Goal: Navigation & Orientation: Find specific page/section

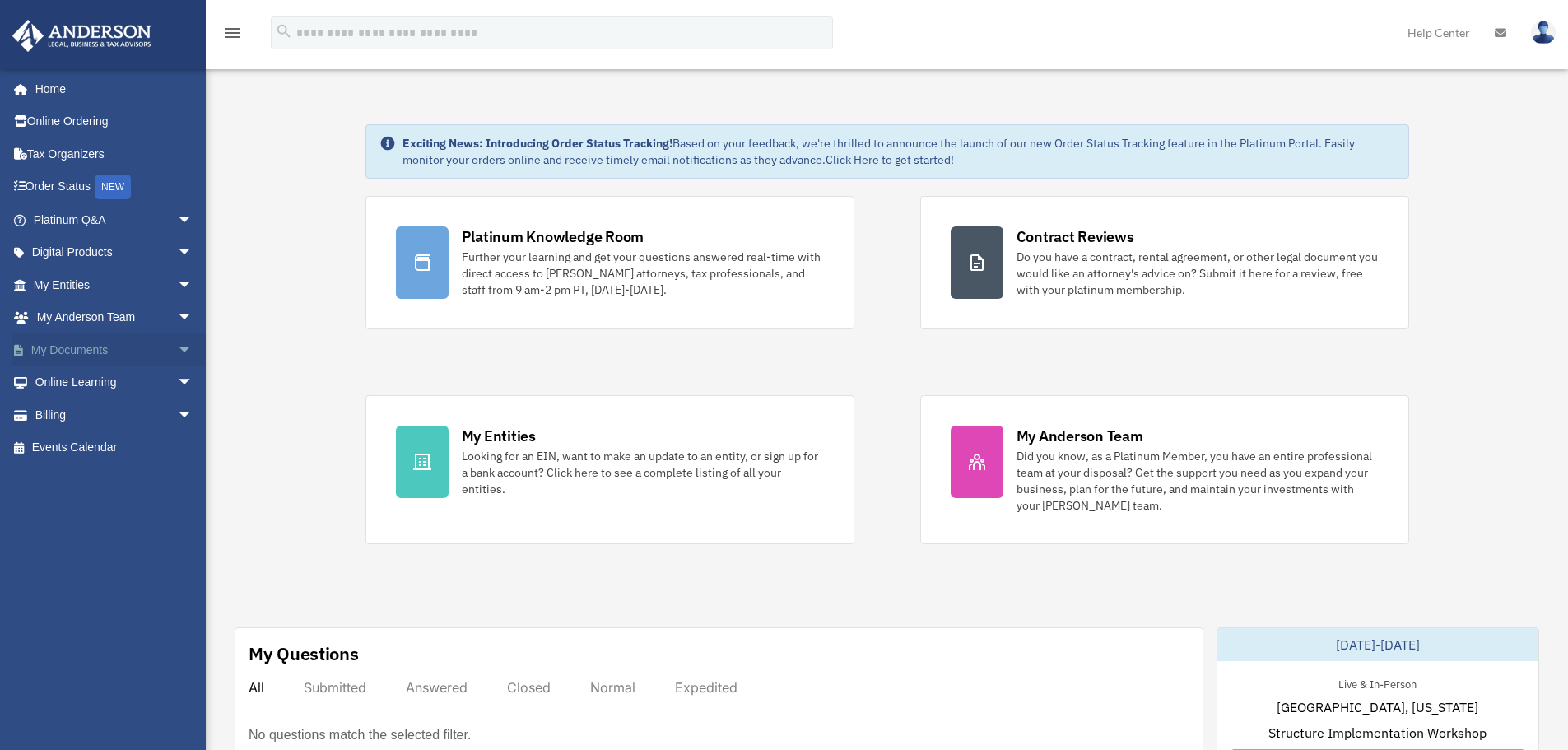
click at [81, 338] on link "My Documents arrow_drop_down" at bounding box center [115, 350] width 206 height 33
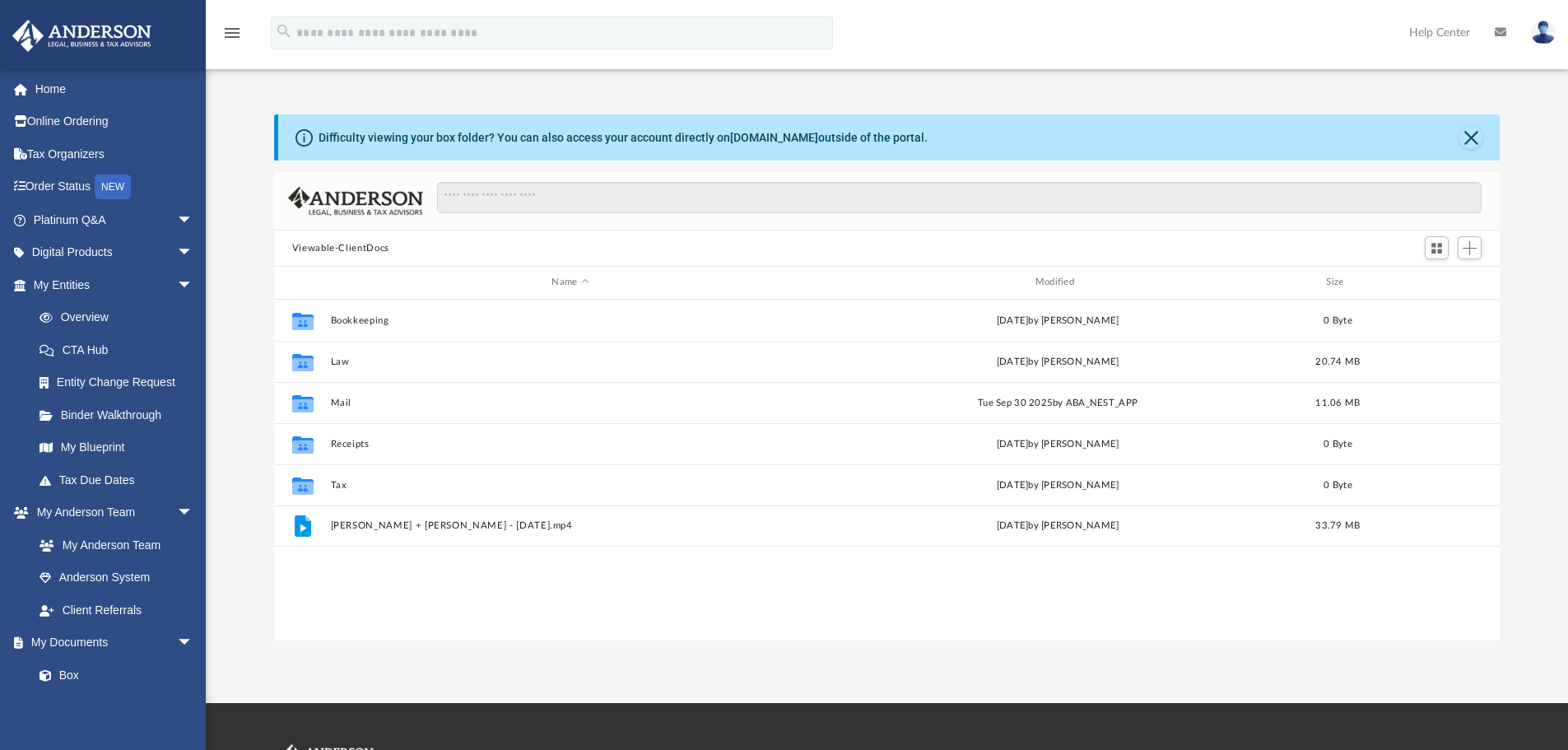
scroll to position [362, 1213]
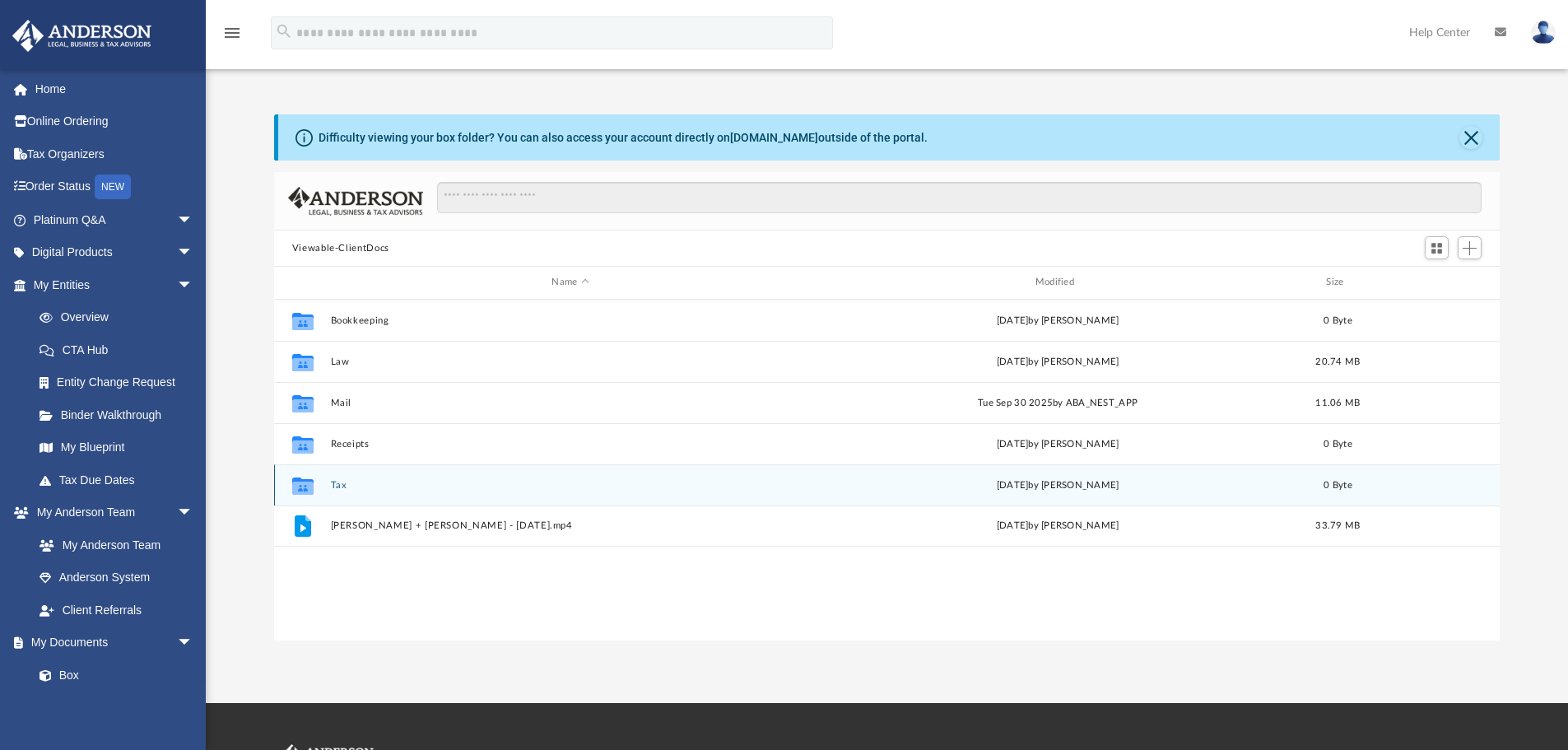
click at [345, 479] on div "Collaborated Folder Tax [DATE] by [PERSON_NAME] 0 Byte" at bounding box center [887, 484] width 1226 height 41
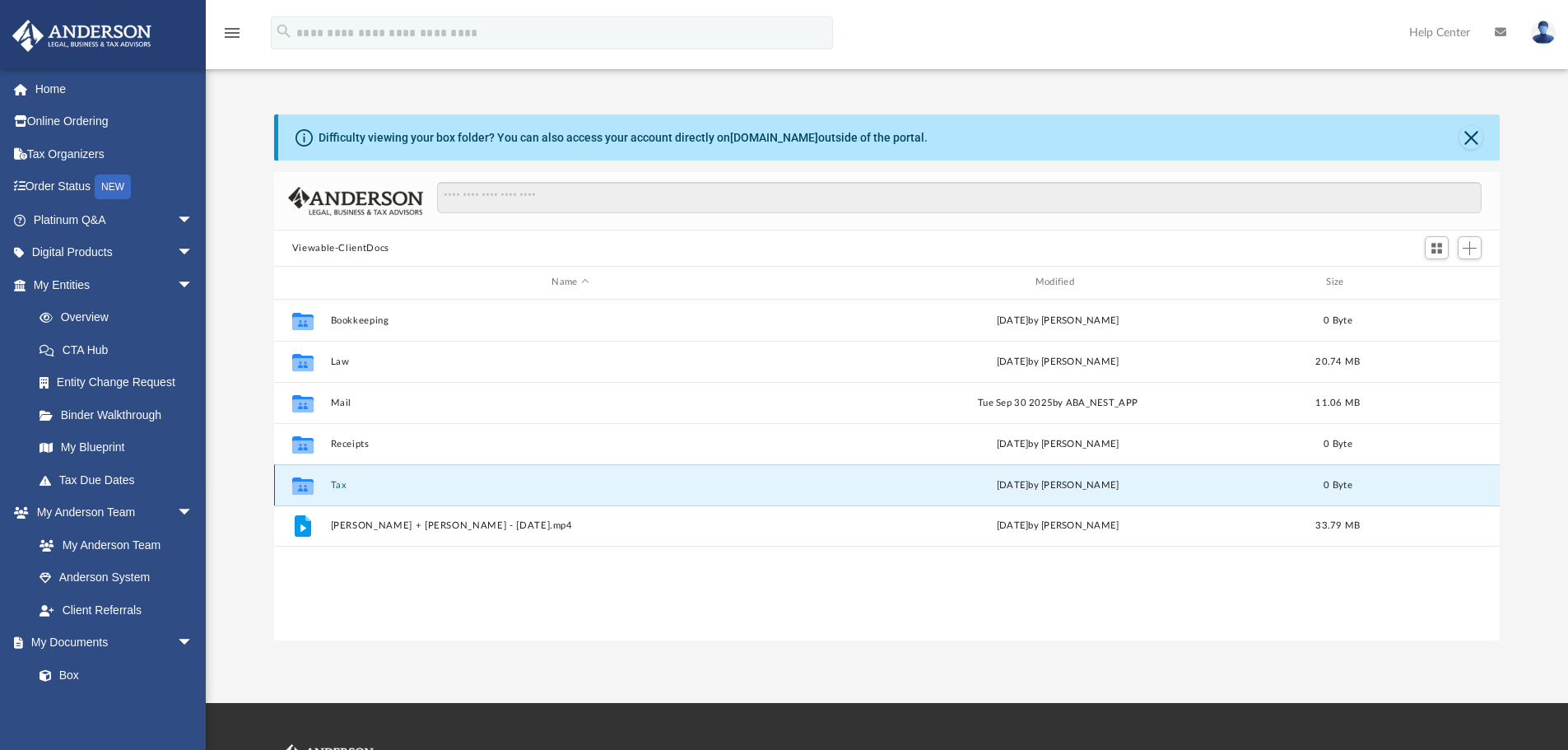
click at [352, 490] on button "Tax" at bounding box center [569, 484] width 480 height 11
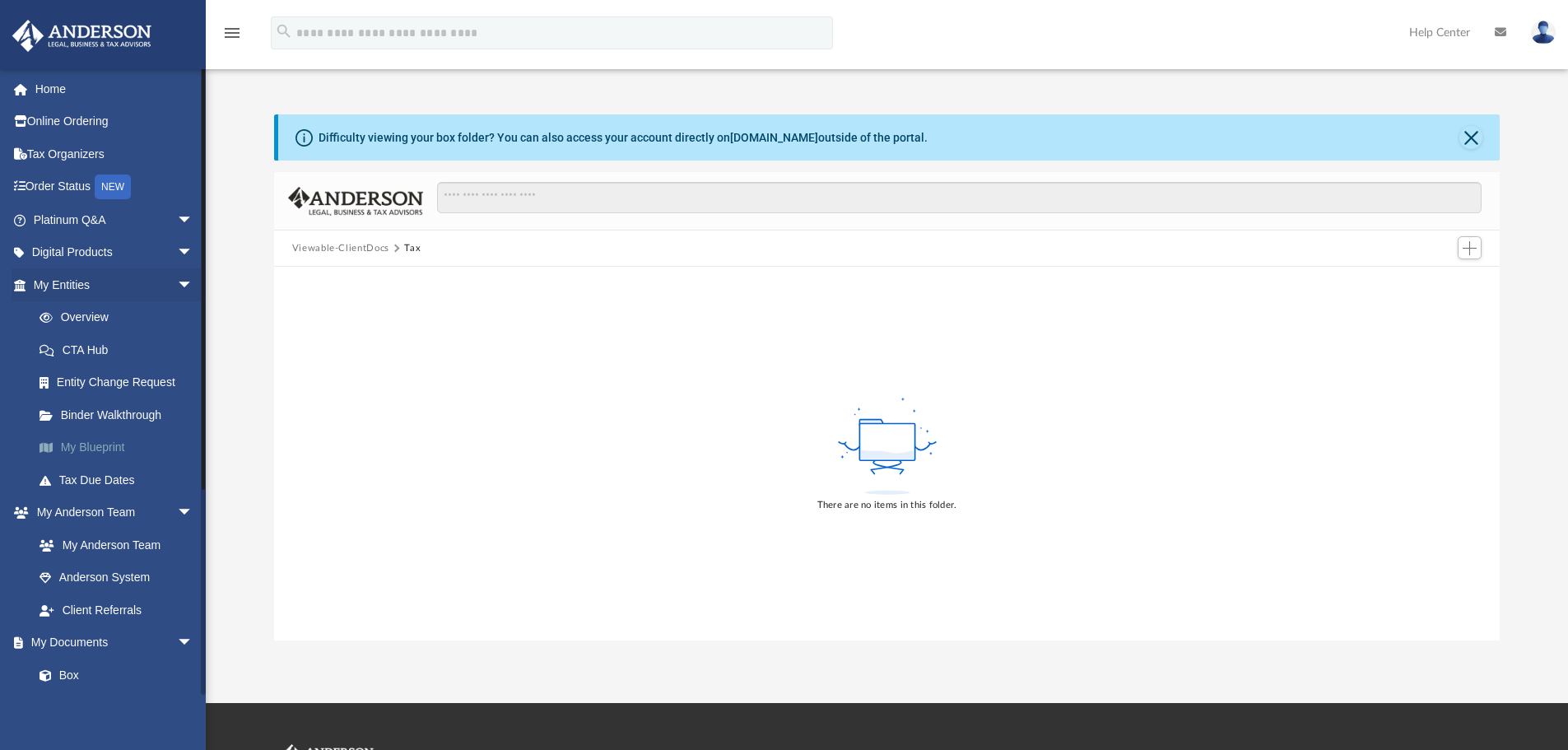
click at [96, 444] on link "My Blueprint" at bounding box center [121, 447] width 195 height 33
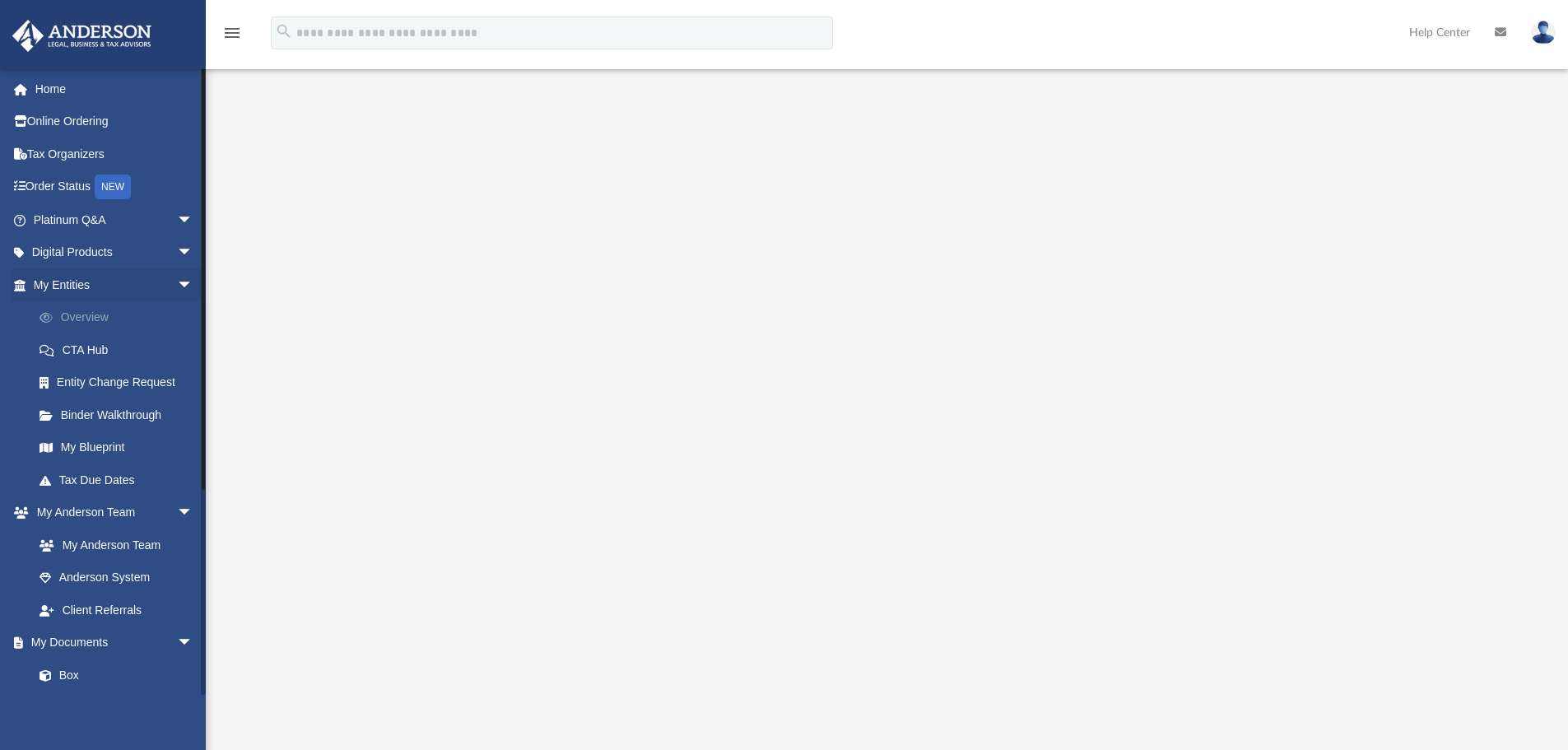
click at [66, 312] on link "Overview" at bounding box center [121, 318] width 195 height 33
click at [125, 410] on link "Binder Walkthrough" at bounding box center [121, 414] width 195 height 33
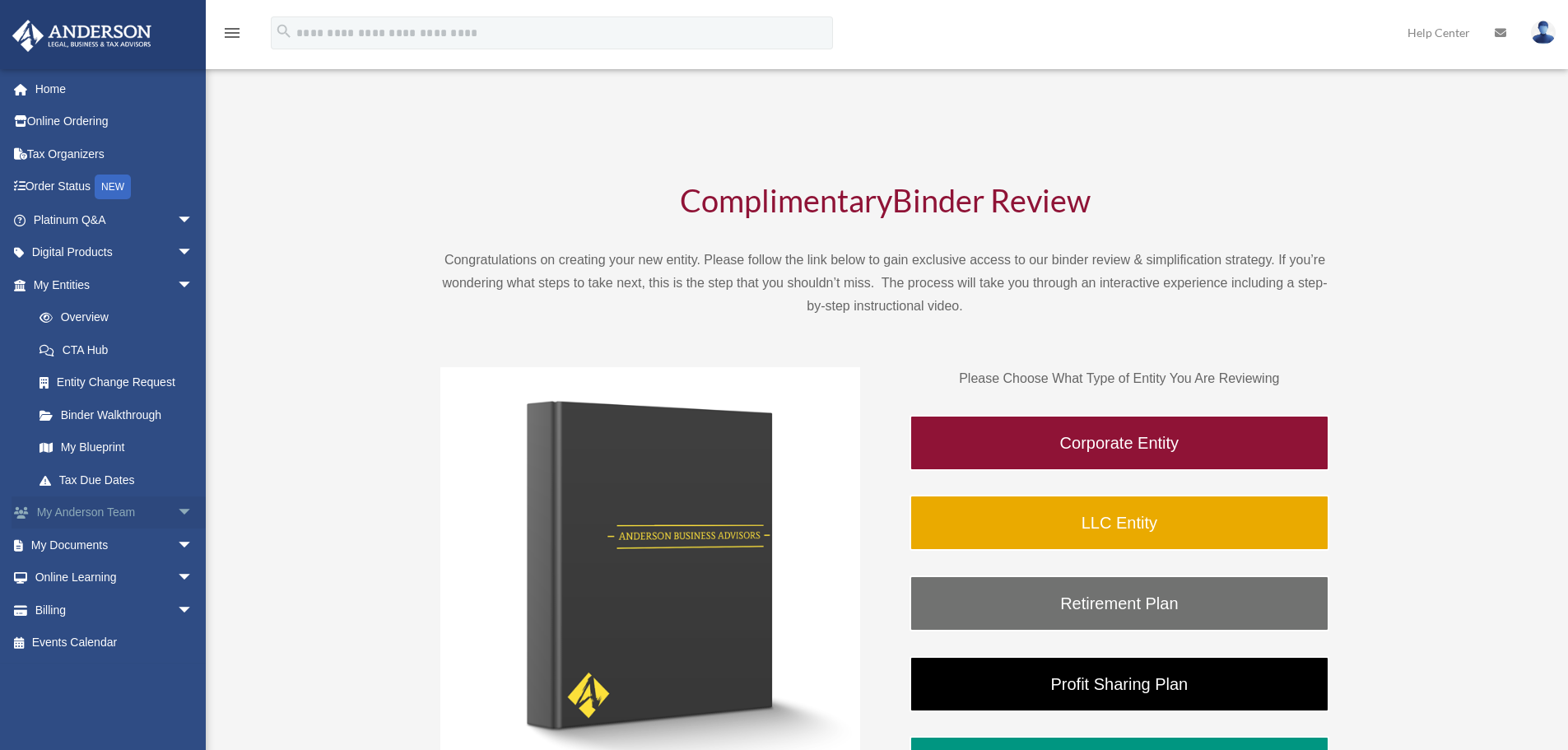
click at [147, 506] on link "My Anderson Team arrow_drop_down" at bounding box center [115, 513] width 206 height 33
click at [130, 549] on link "My Documents arrow_drop_down" at bounding box center [115, 545] width 206 height 33
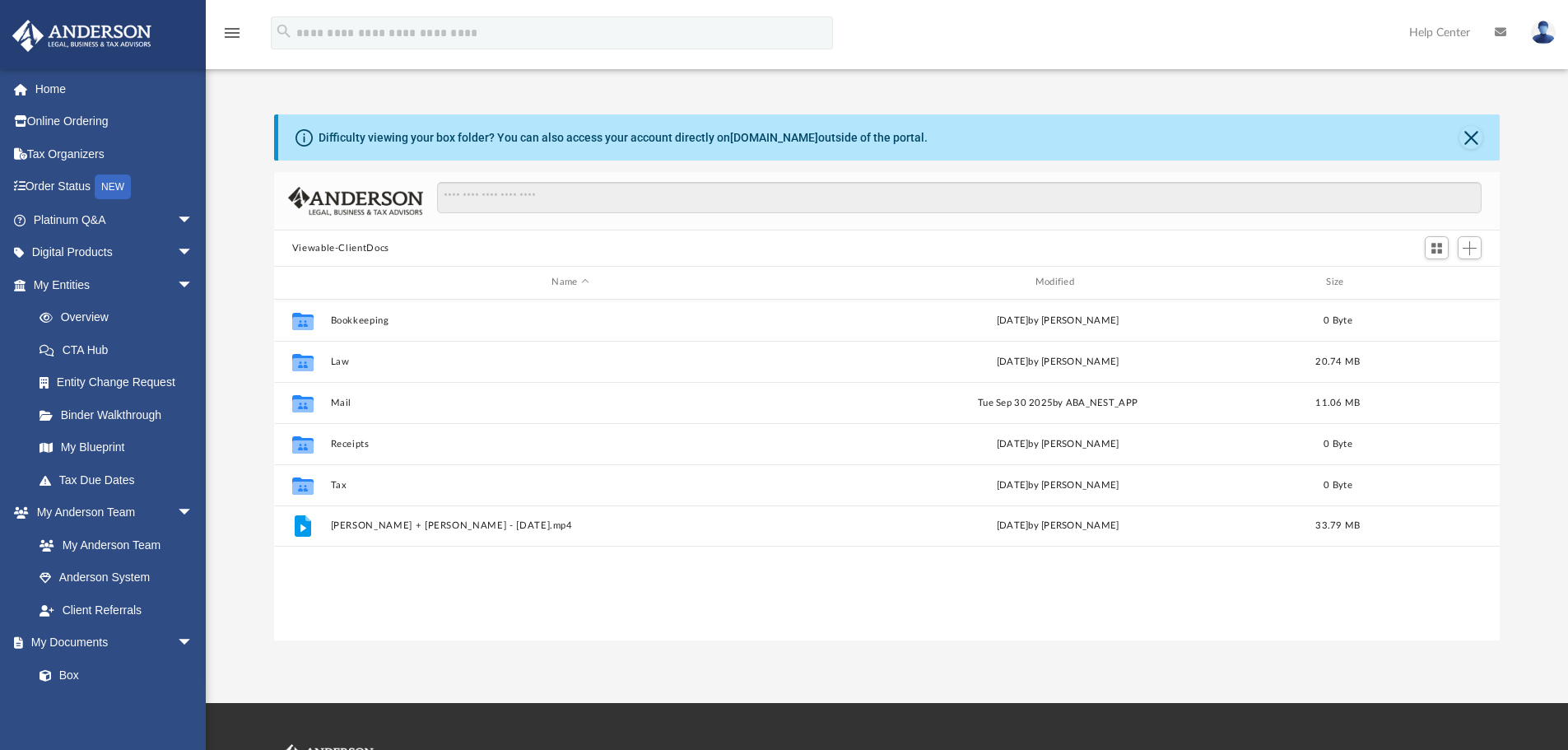
scroll to position [362, 1213]
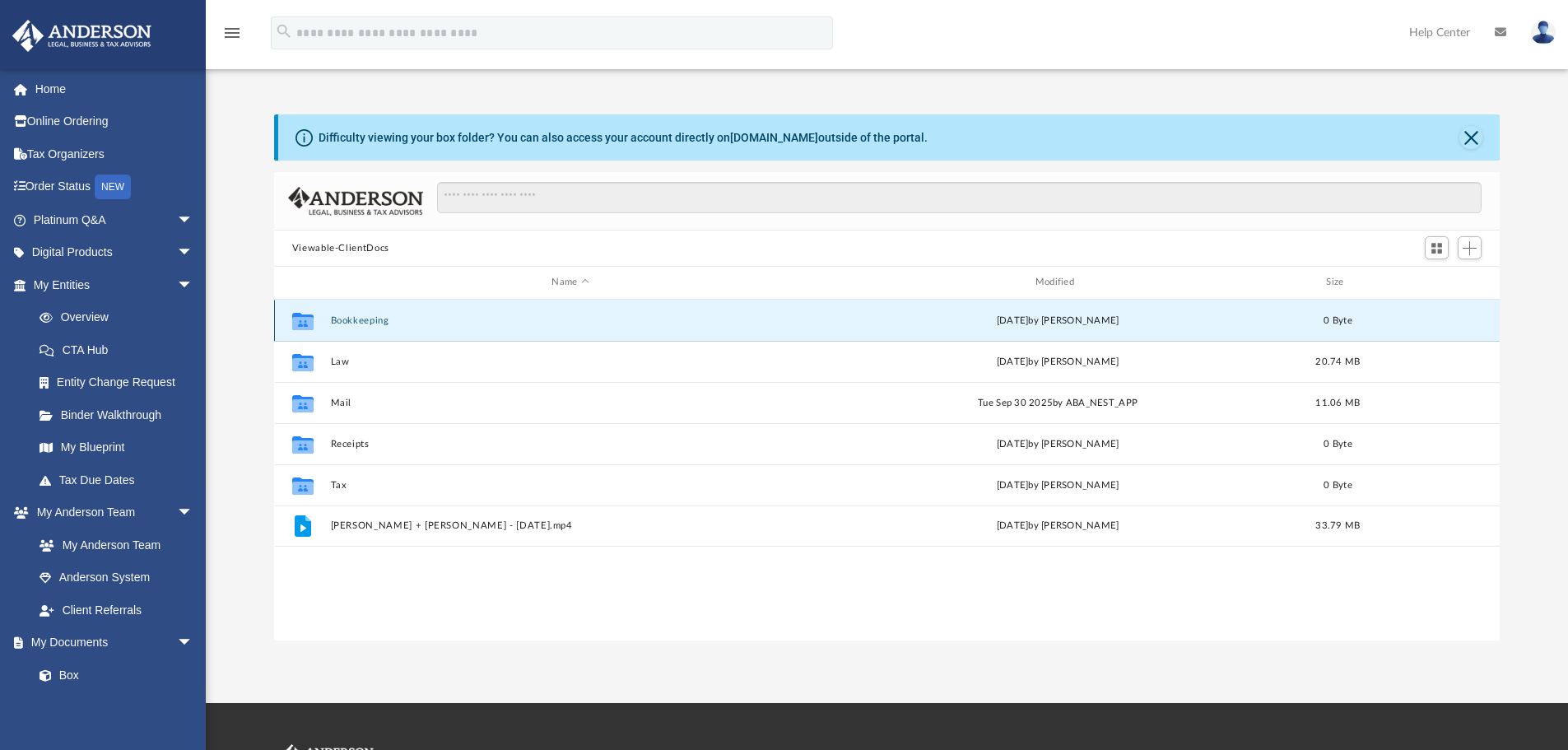
click at [360, 323] on button "Bookkeeping" at bounding box center [569, 320] width 480 height 11
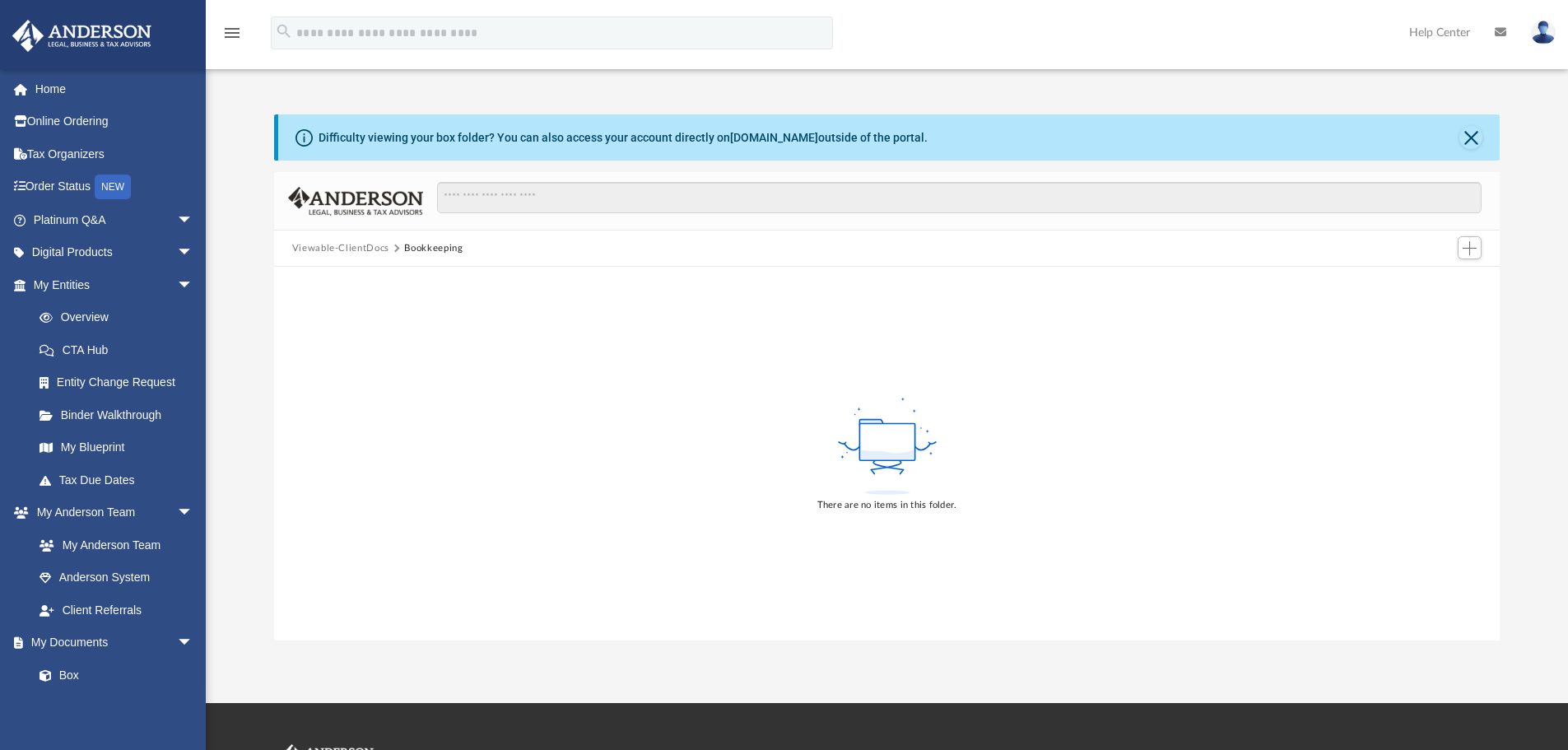
click at [360, 251] on button "Viewable-ClientDocs" at bounding box center [340, 248] width 97 height 15
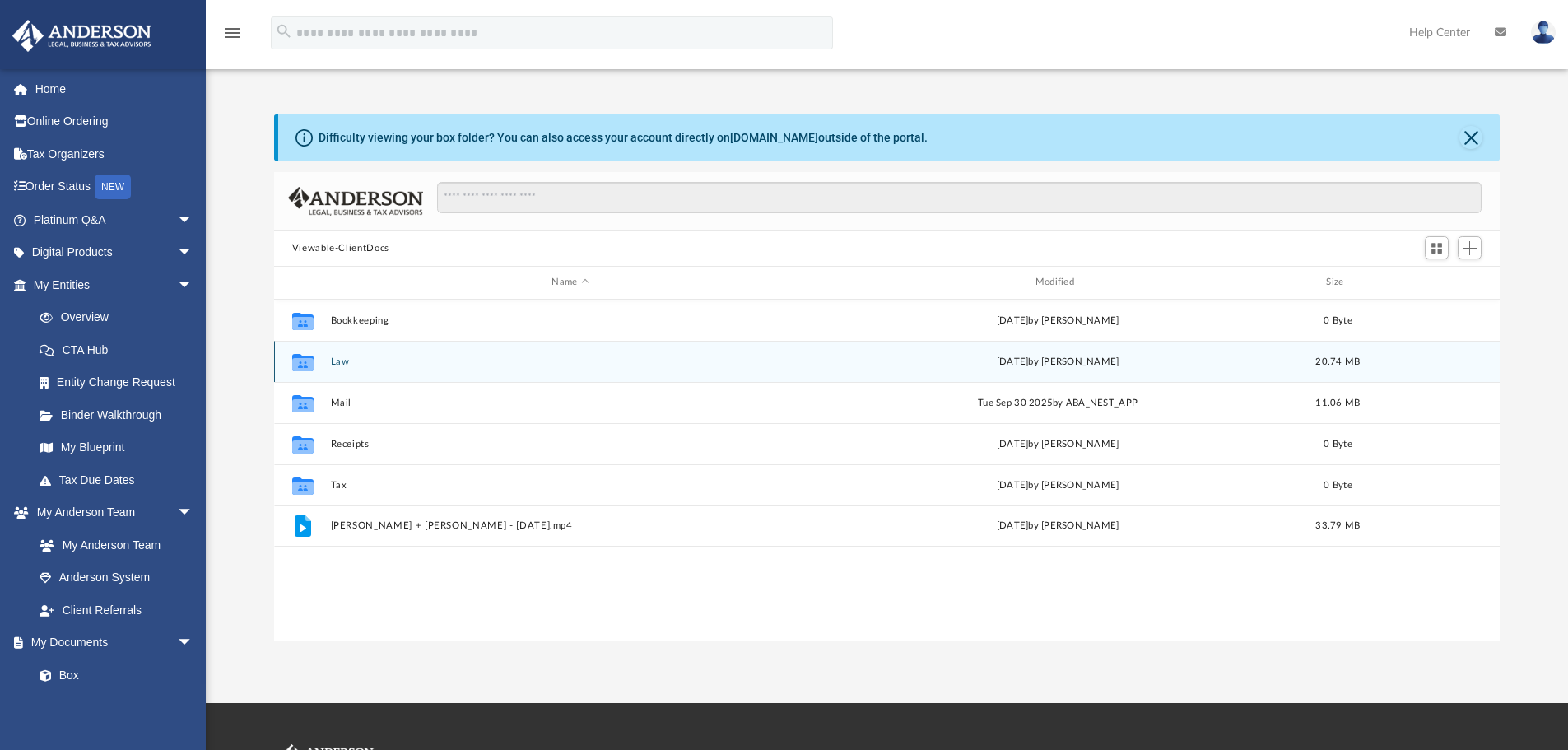
click at [424, 374] on div "Collaborated Folder Law Thu Sep 18 2025 by Kevin Korhorn 20.74 MB" at bounding box center [887, 361] width 1226 height 41
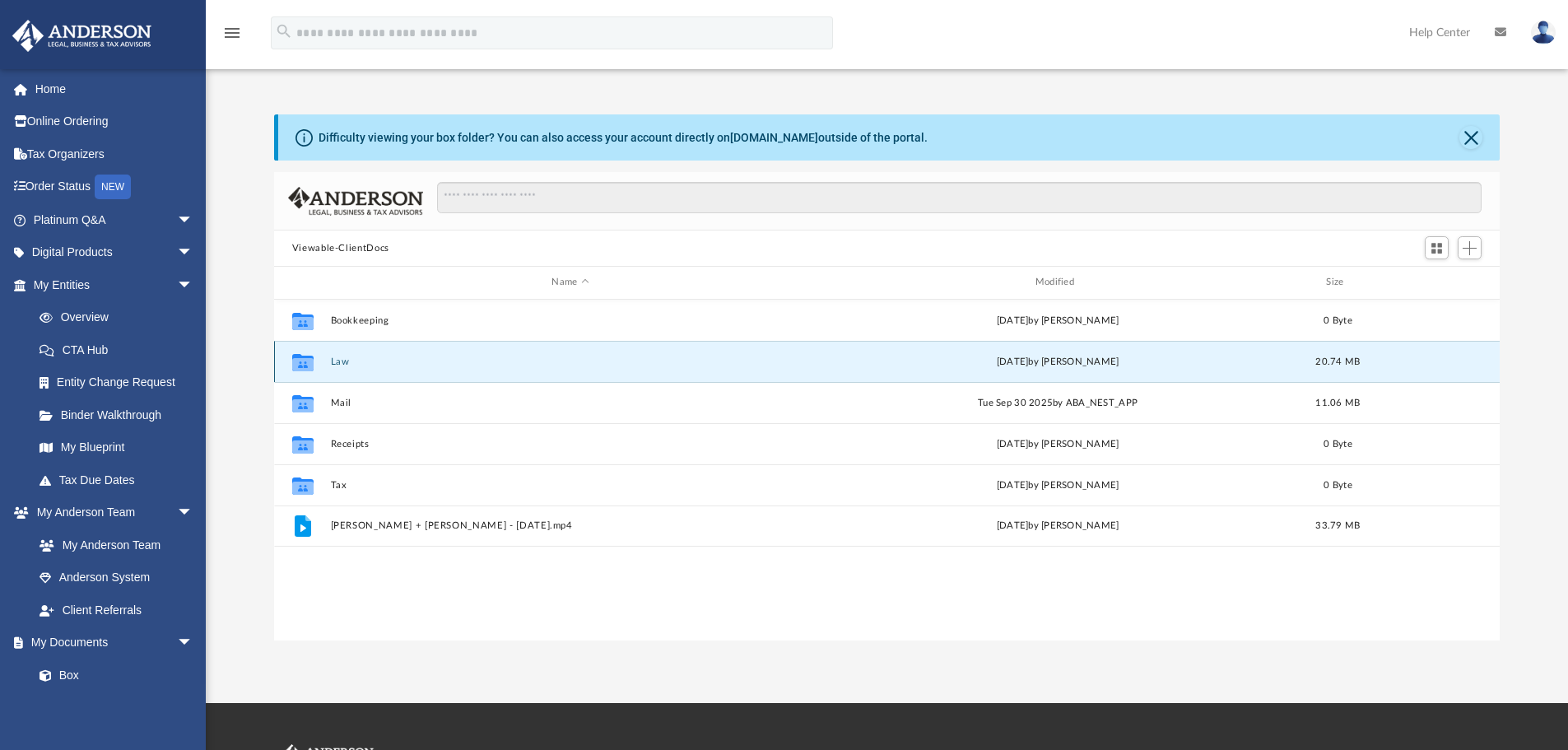
click at [355, 365] on button "Law" at bounding box center [569, 361] width 480 height 11
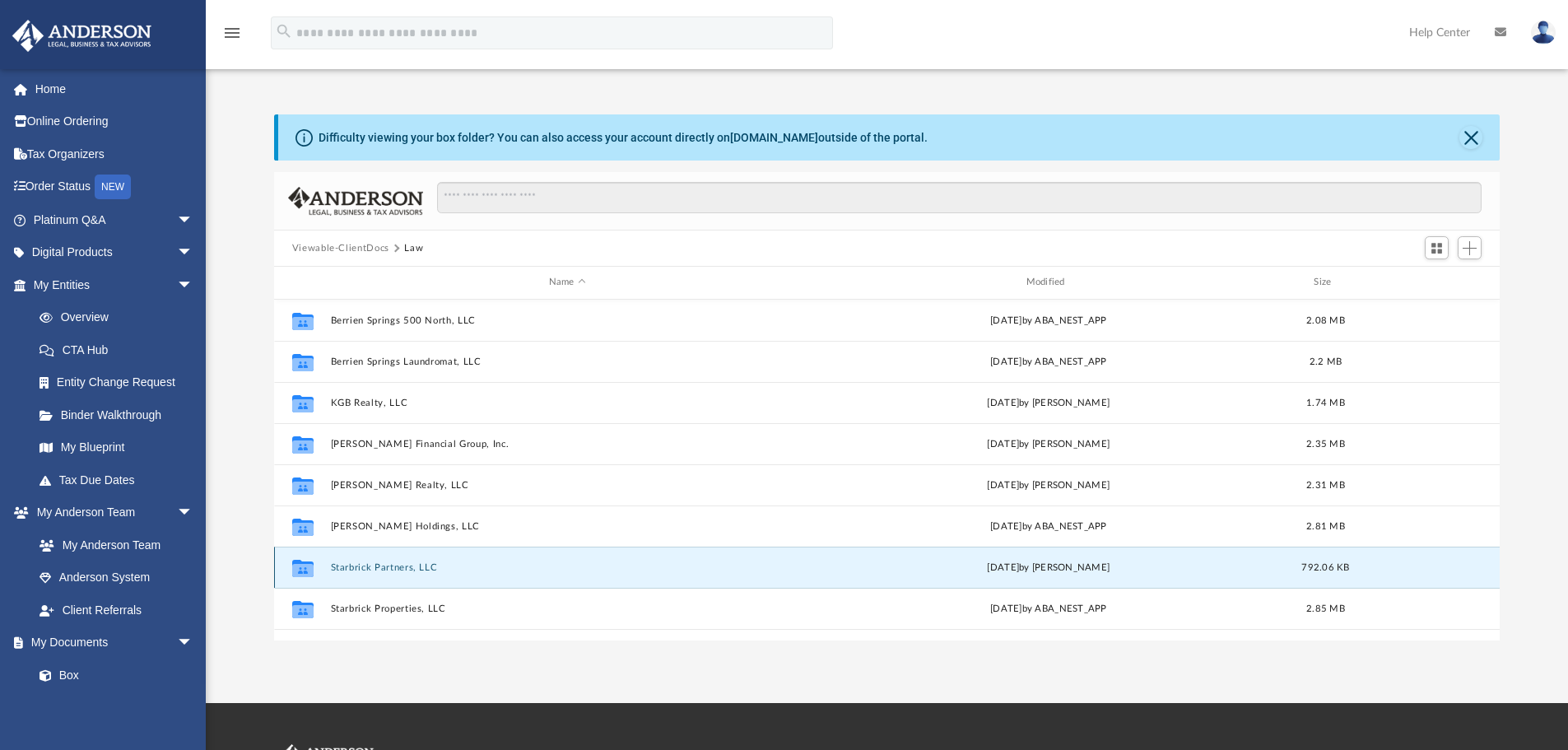
click at [388, 568] on button "Starbrick Partners, LLC" at bounding box center [566, 567] width 474 height 11
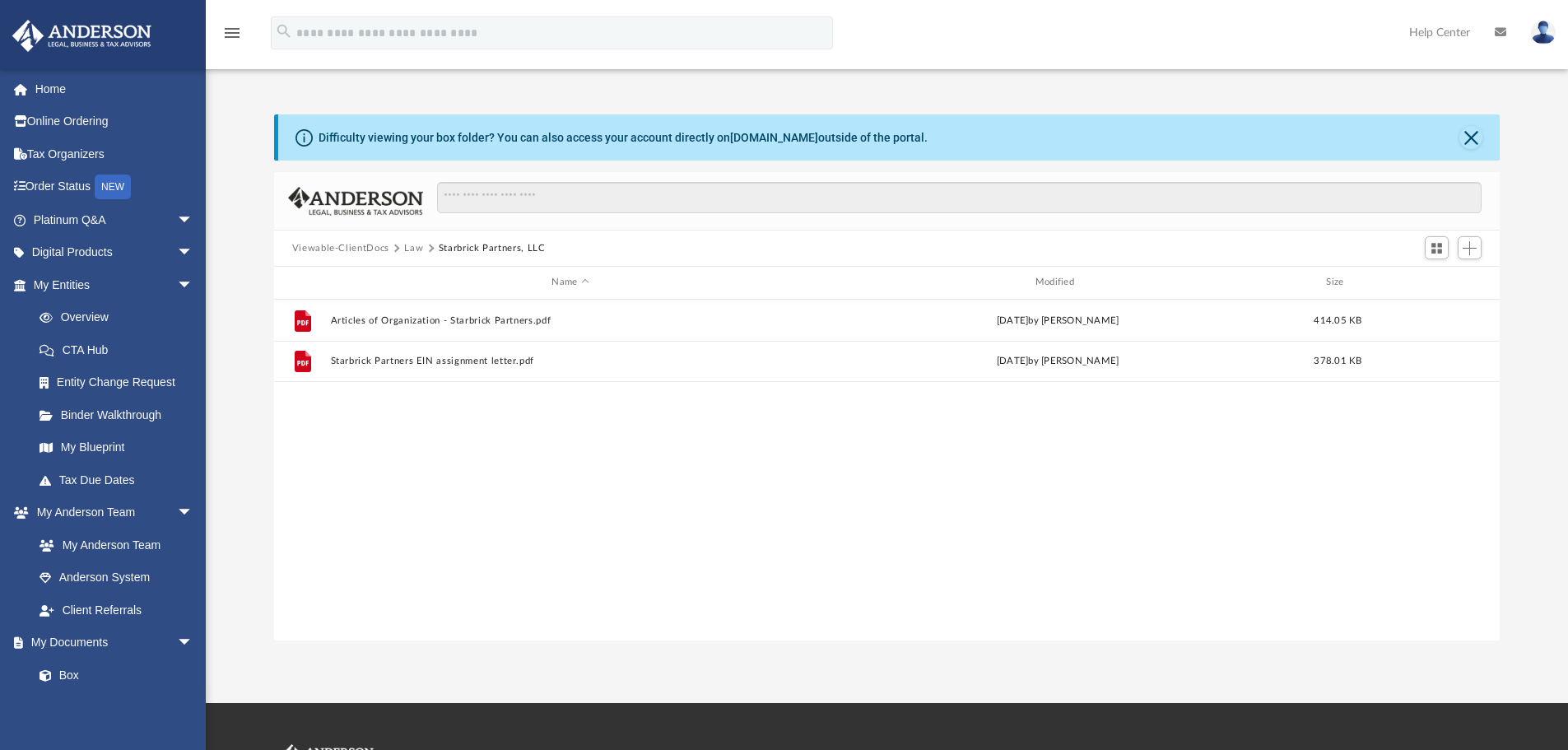
click at [409, 243] on button "Law" at bounding box center [412, 248] width 18 height 15
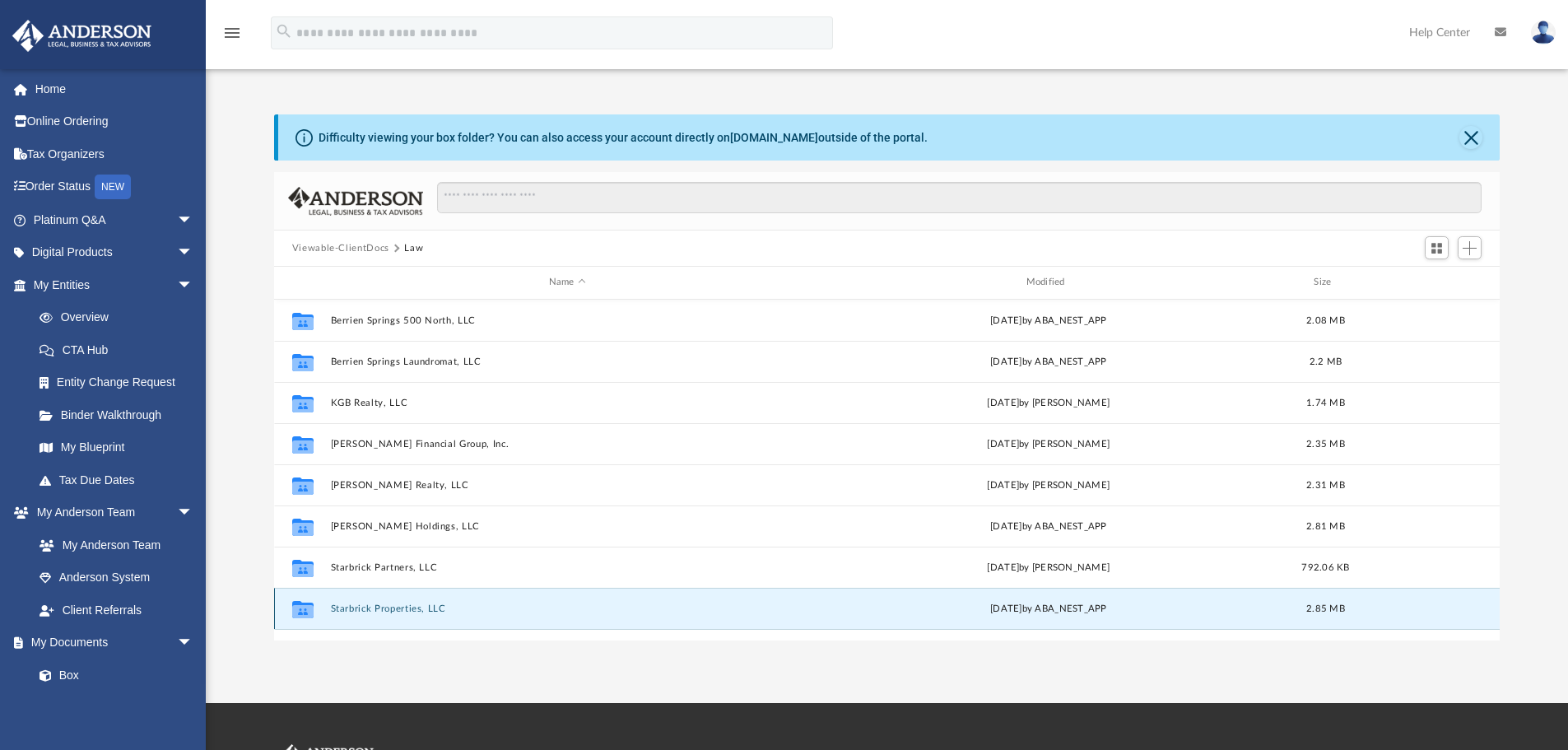
click at [445, 603] on button "Starbrick Properties, LLC" at bounding box center [566, 608] width 474 height 11
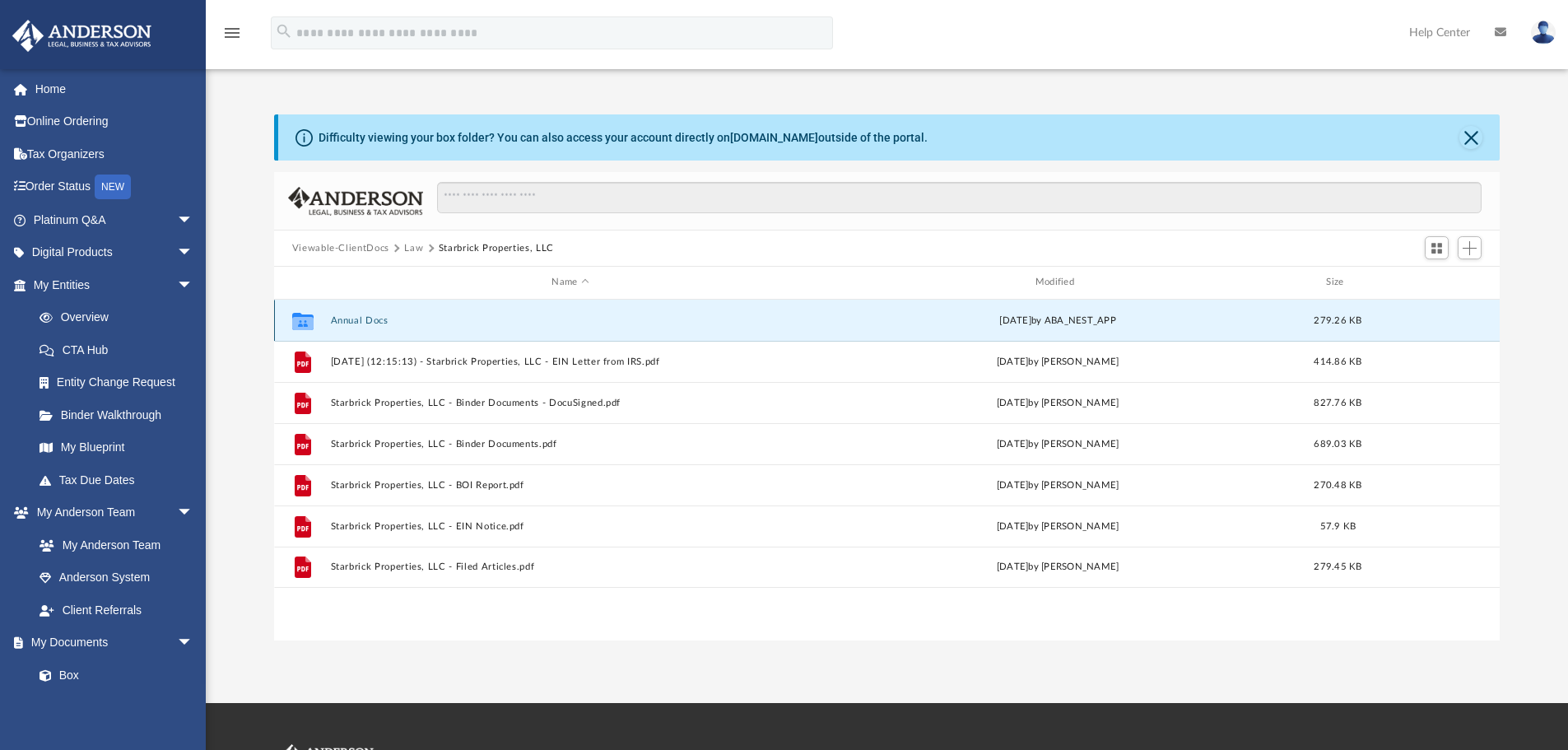
click at [382, 316] on button "Annual Docs" at bounding box center [569, 320] width 480 height 11
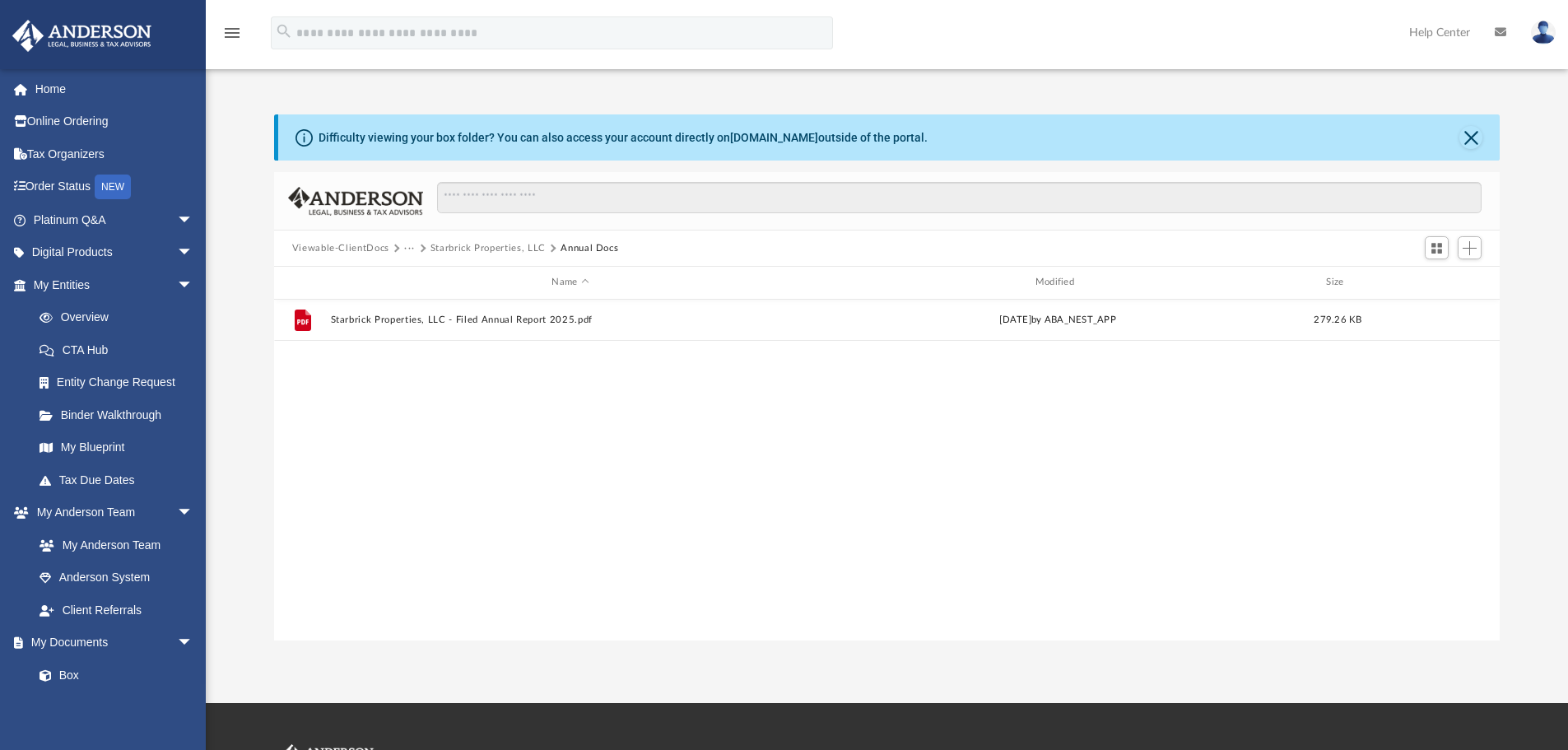
click at [496, 248] on button "Starbrick Properties, LLC" at bounding box center [487, 248] width 115 height 15
